Goal: Information Seeking & Learning: Learn about a topic

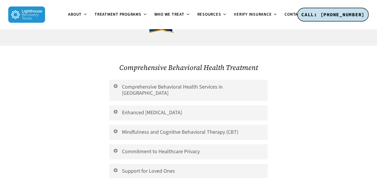
scroll to position [1240, 0]
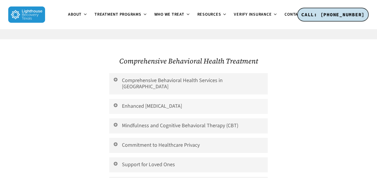
click at [128, 99] on link "Enhanced [MEDICAL_DATA]" at bounding box center [188, 106] width 159 height 15
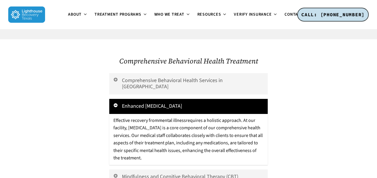
click at [130, 99] on link "Enhanced [MEDICAL_DATA]" at bounding box center [188, 106] width 159 height 15
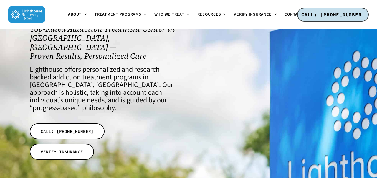
scroll to position [54, 0]
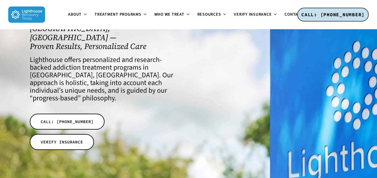
click at [213, 137] on div at bounding box center [271, 83] width 165 height 211
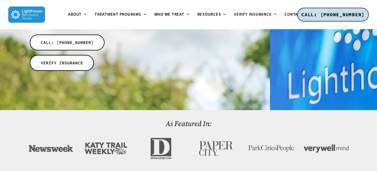
scroll to position [0, 0]
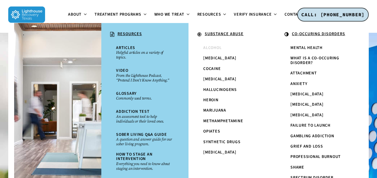
click at [211, 49] on span "Alcohol" at bounding box center [212, 48] width 18 height 6
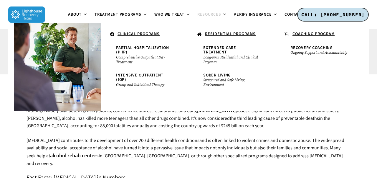
scroll to position [223, 0]
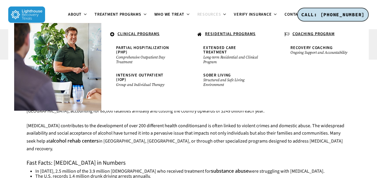
click at [211, 167] on b "substance abuse" at bounding box center [230, 170] width 38 height 6
click at [231, 160] on h3 "Fast Facts: Alcohol Abuse in Numbers" at bounding box center [189, 163] width 324 height 6
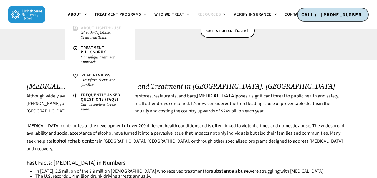
scroll to position [314, 0]
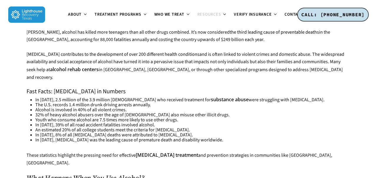
scroll to position [0, 0]
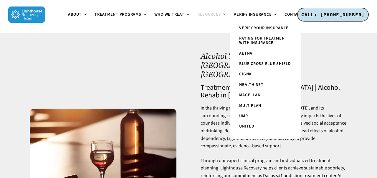
click at [252, 33] on link "Paying for Treatment with Insurance" at bounding box center [265, 40] width 59 height 15
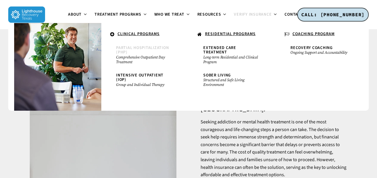
click at [137, 51] on link "Partial Hospitalization (PHP) Comprehensive Outpatient Day Treatment" at bounding box center [145, 55] width 64 height 24
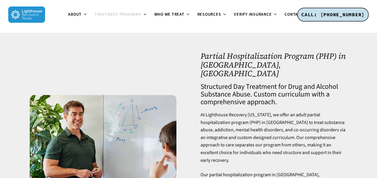
click at [28, 13] on img at bounding box center [26, 14] width 37 height 16
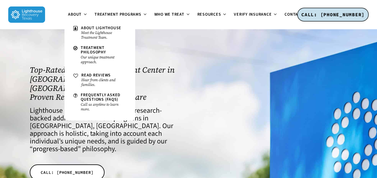
click at [25, 19] on img at bounding box center [26, 14] width 37 height 16
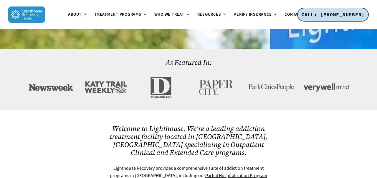
scroll to position [197, 0]
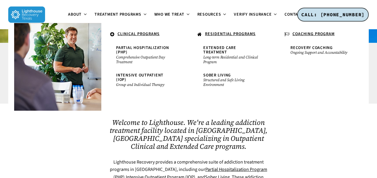
click at [295, 137] on div at bounding box center [313, 160] width 83 height 85
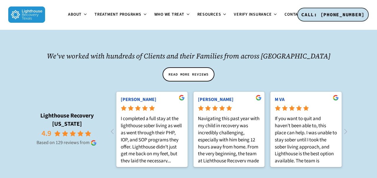
scroll to position [623, 0]
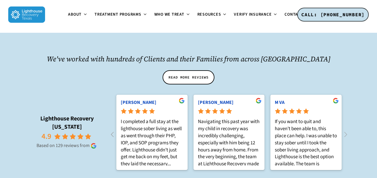
click at [112, 129] on icon at bounding box center [113, 134] width 10 height 10
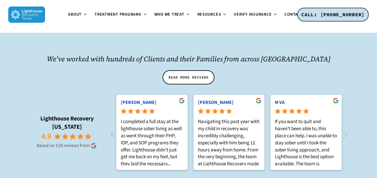
click at [112, 129] on icon at bounding box center [113, 134] width 10 height 10
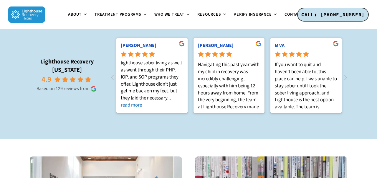
scroll to position [685, 0]
